Goal: Task Accomplishment & Management: Complete application form

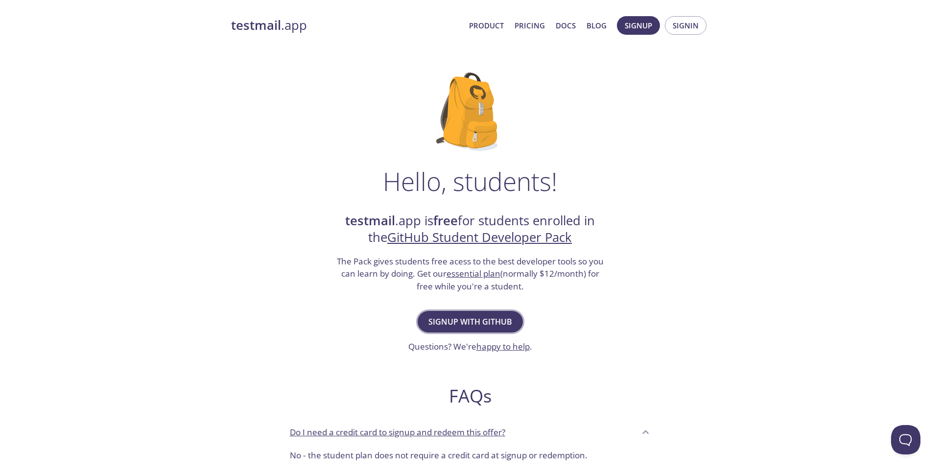
click at [482, 326] on span "Signup with GitHub" at bounding box center [470, 322] width 84 height 14
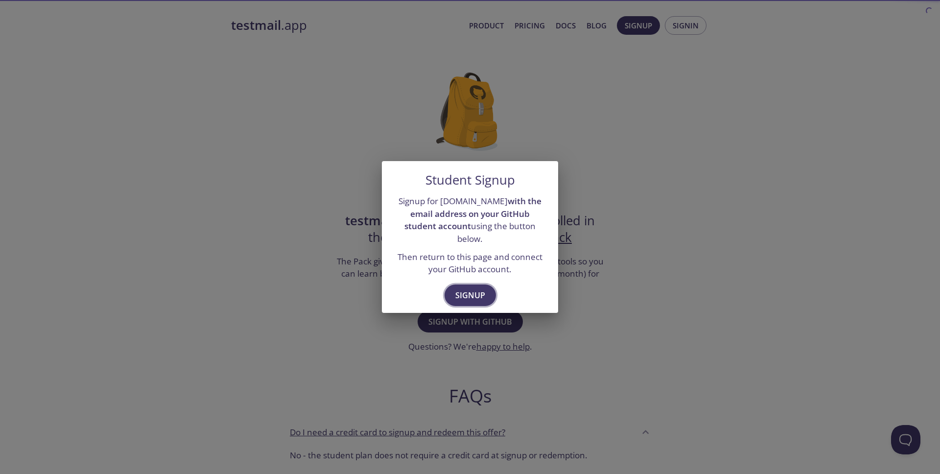
click at [467, 295] on span "Signup" at bounding box center [470, 295] width 30 height 14
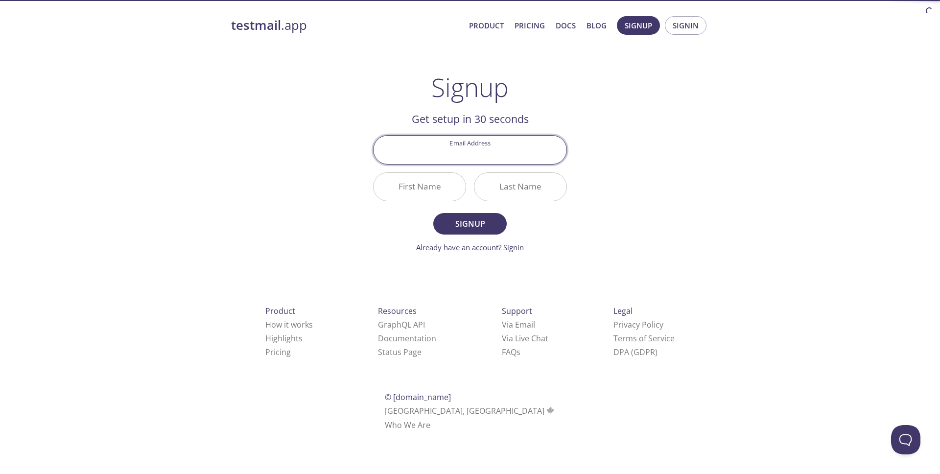
click at [456, 157] on input "Email Address" at bounding box center [470, 150] width 193 height 28
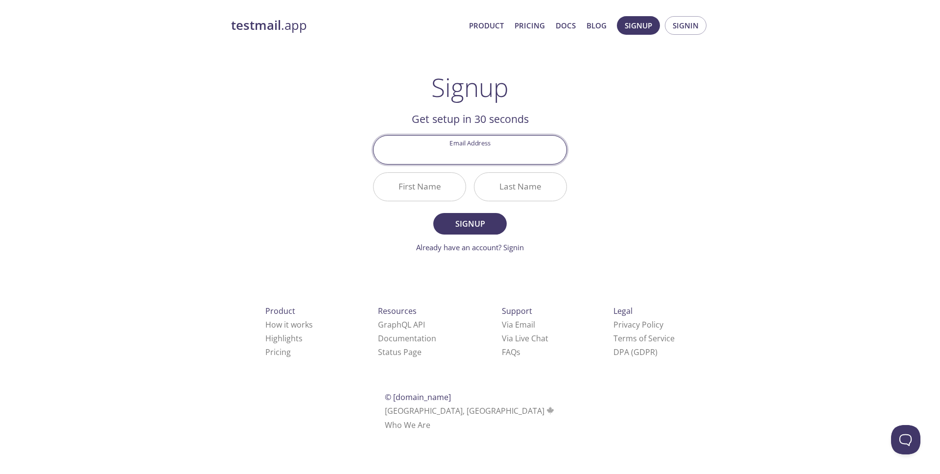
type input "[EMAIL_ADDRESS][DOMAIN_NAME]"
click at [439, 189] on input "First Name" at bounding box center [420, 187] width 92 height 28
type input "[PERSON_NAME]"
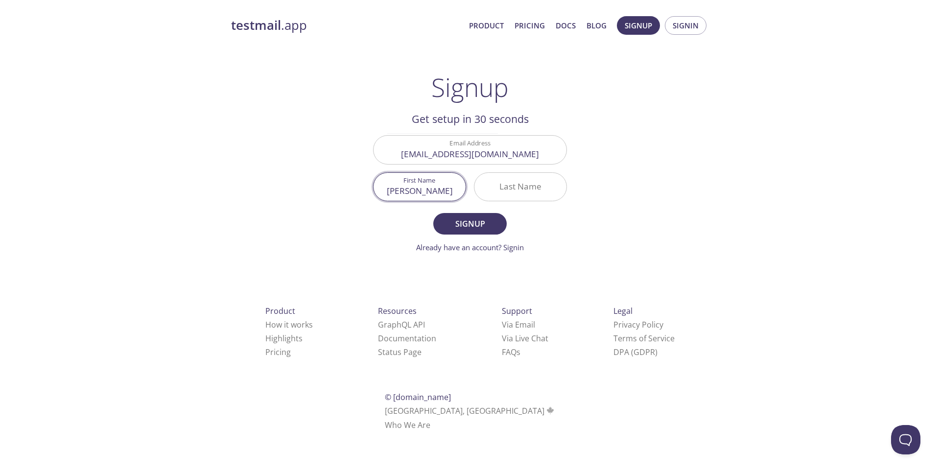
click at [507, 196] on input "Last Name" at bounding box center [521, 187] width 92 height 28
type input "Rai"
click at [473, 230] on span "Signup" at bounding box center [470, 224] width 52 height 14
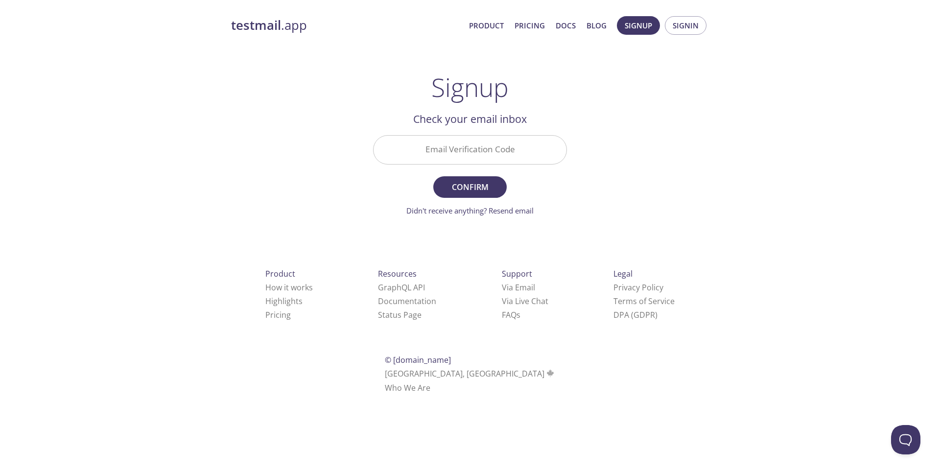
click at [450, 133] on div "Email Verification Code" at bounding box center [470, 149] width 202 height 37
click at [451, 147] on input "Email Verification Code" at bounding box center [470, 150] width 193 height 28
click at [434, 144] on input "Email Verification Code" at bounding box center [470, 150] width 193 height 28
paste input "5UGZXWP"
type input "5UGZXWP"
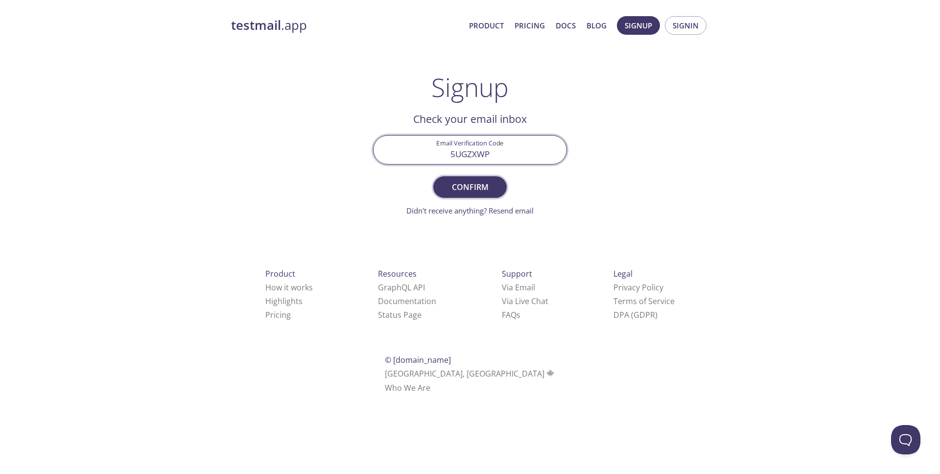
click at [476, 180] on span "Confirm" at bounding box center [470, 187] width 52 height 14
